Goal: Navigation & Orientation: Find specific page/section

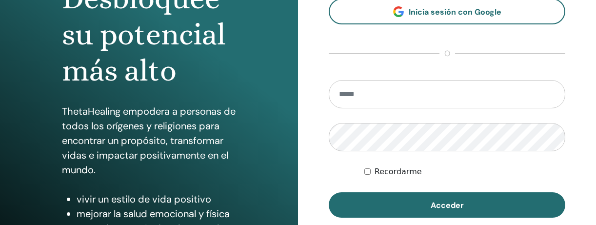
scroll to position [126, 0]
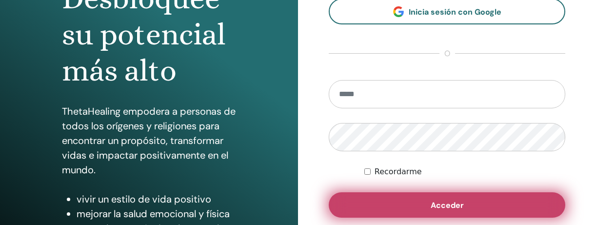
type input "**********"
click at [424, 200] on button "Acceder" at bounding box center [447, 204] width 237 height 25
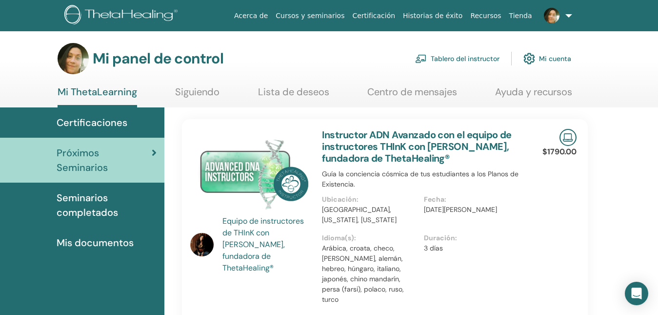
click at [473, 61] on font "Tablero del instructor" at bounding box center [465, 59] width 69 height 9
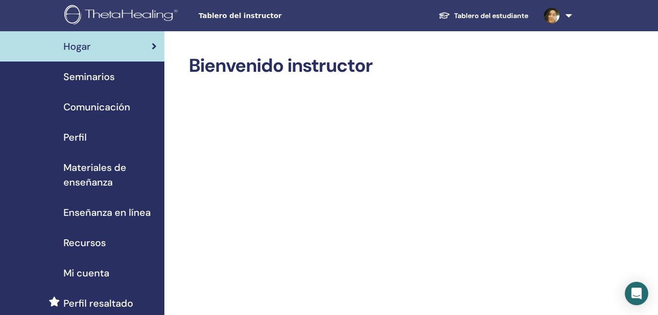
click at [116, 67] on link "Seminarios" at bounding box center [82, 76] width 164 height 30
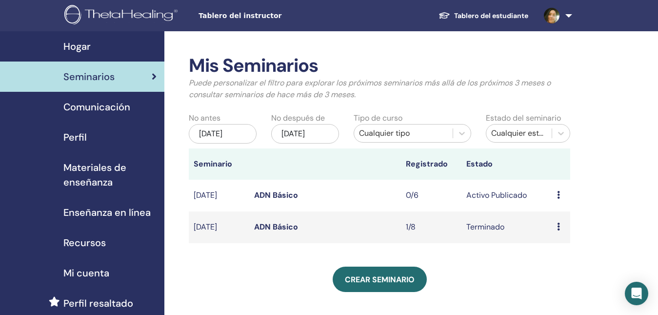
click at [104, 104] on span "Comunicación" at bounding box center [96, 107] width 67 height 15
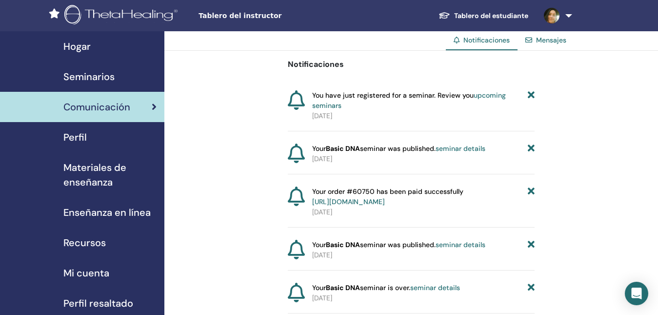
click at [77, 271] on span "Mi cuenta" at bounding box center [86, 272] width 46 height 15
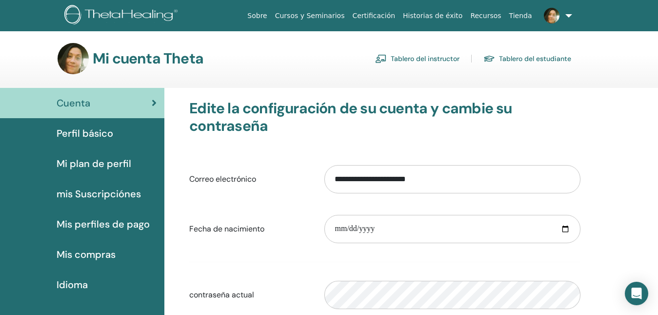
click at [73, 64] on img at bounding box center [73, 58] width 31 height 31
click at [122, 63] on h3 "Mi cuenta Theta" at bounding box center [148, 59] width 111 height 18
click at [90, 96] on span "Cuenta" at bounding box center [74, 103] width 34 height 15
click at [78, 129] on span "Perfil básico" at bounding box center [85, 133] width 57 height 15
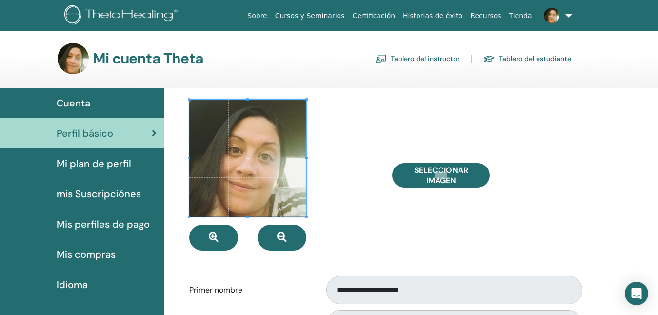
click at [92, 167] on span "Mi plan de perfil" at bounding box center [94, 163] width 75 height 15
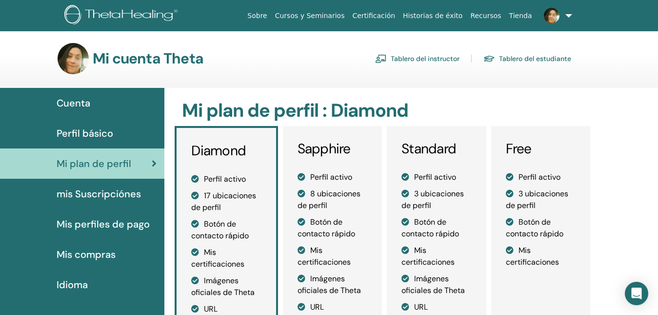
click at [64, 190] on span "mis Suscripciónes" at bounding box center [99, 193] width 84 height 15
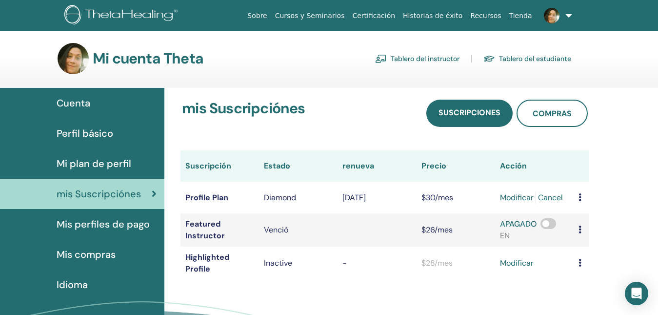
click at [453, 59] on link "Tablero del instructor" at bounding box center [417, 59] width 84 height 16
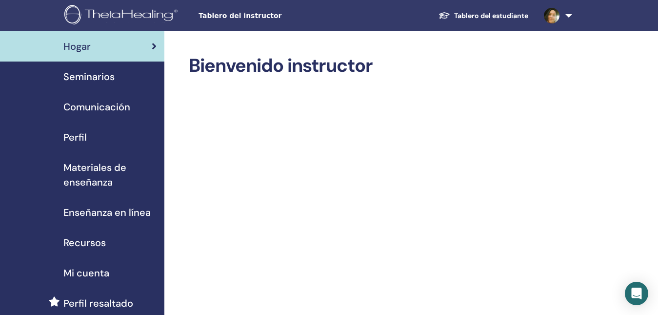
scroll to position [98, 0]
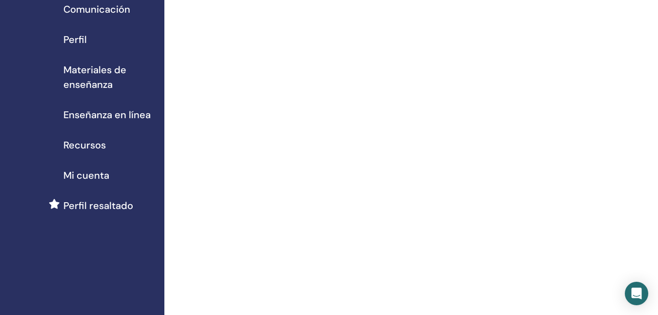
click at [79, 169] on span "Mi cuenta" at bounding box center [86, 175] width 46 height 15
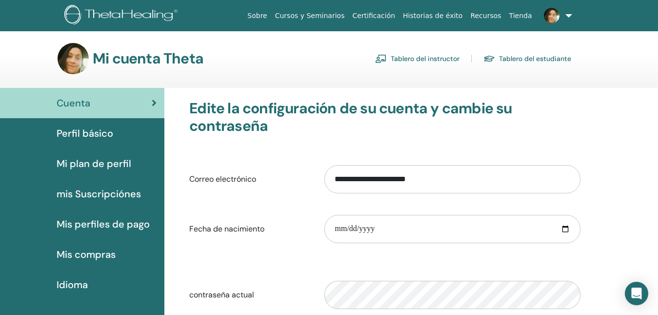
click at [419, 49] on div "Mi cuenta Theta Tablero del instructor Tablero del estudiante" at bounding box center [315, 58] width 514 height 31
click at [412, 61] on link "Tablero del instructor" at bounding box center [417, 59] width 84 height 16
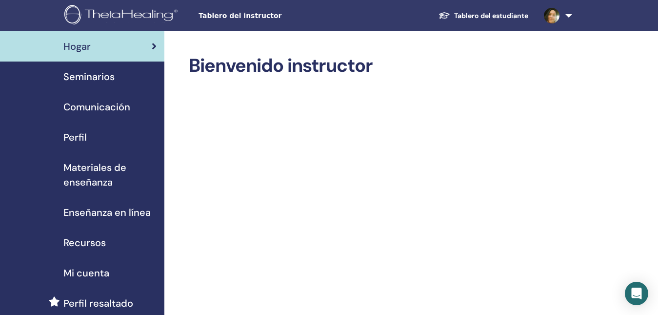
click at [101, 99] on link "Comunicación" at bounding box center [82, 107] width 164 height 30
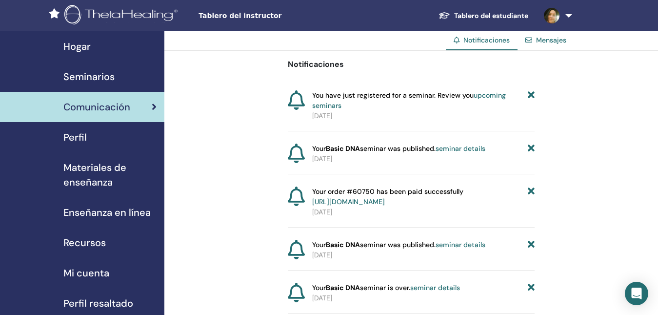
click at [80, 143] on span "Perfil" at bounding box center [74, 137] width 23 height 15
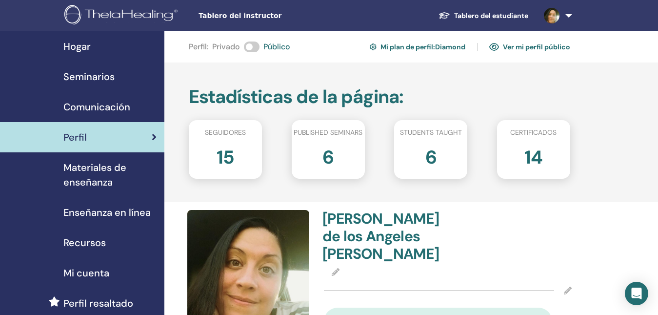
click at [222, 170] on div "15" at bounding box center [225, 160] width 88 height 39
click at [85, 53] on span "Hogar" at bounding box center [76, 46] width 27 height 15
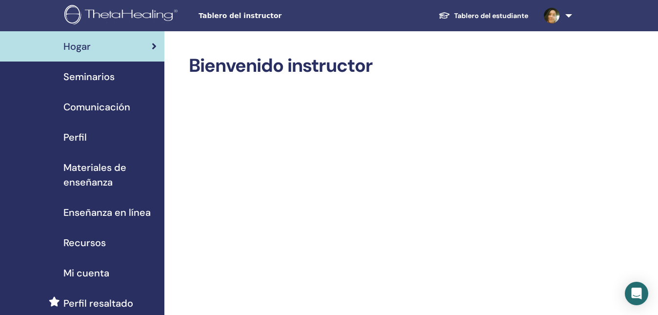
click at [101, 80] on span "Seminarios" at bounding box center [88, 76] width 51 height 15
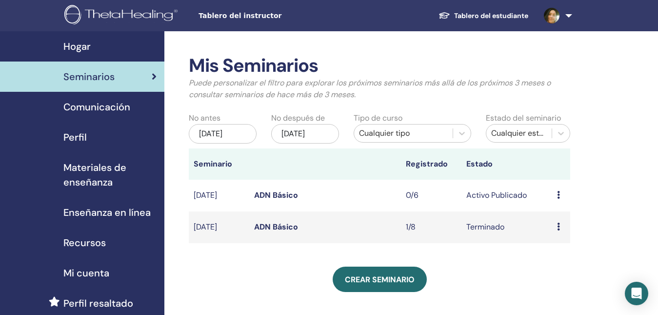
click at [117, 210] on span "Enseñanza en línea" at bounding box center [106, 212] width 87 height 15
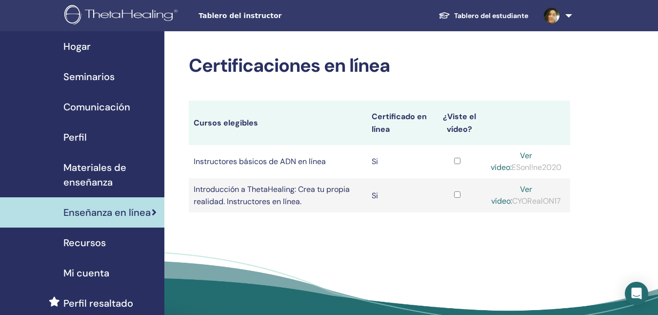
click at [105, 212] on font "Enseñanza en línea" at bounding box center [106, 212] width 87 height 13
click at [101, 181] on font "Materiales de enseñanza" at bounding box center [94, 174] width 63 height 27
